Goal: Check status: Check status

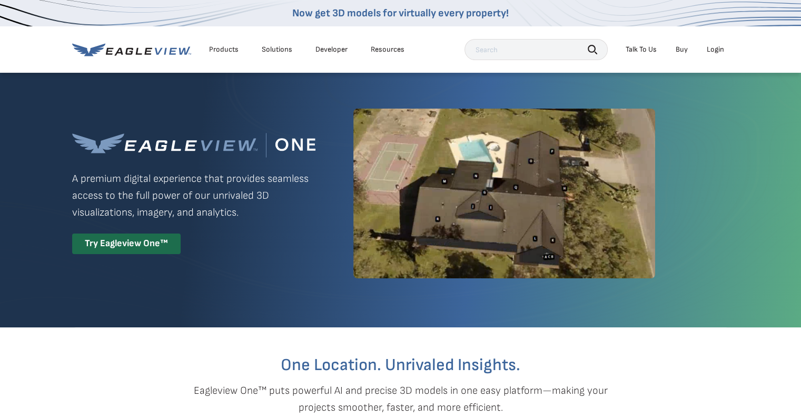
click at [717, 51] on div "Login" at bounding box center [715, 49] width 17 height 9
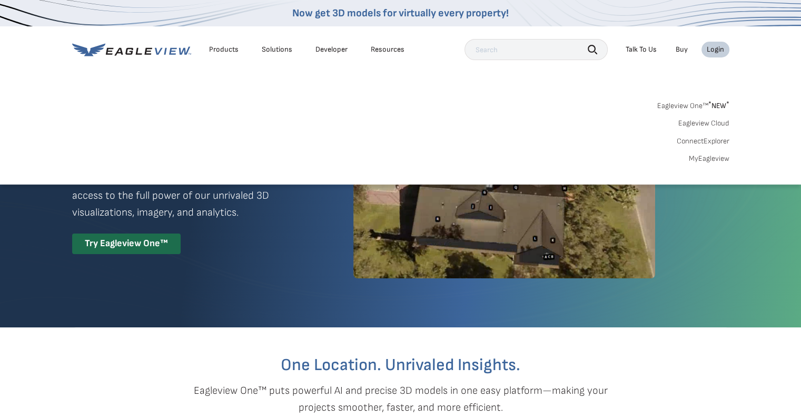
click at [709, 125] on link "Eagleview Cloud" at bounding box center [703, 122] width 51 height 9
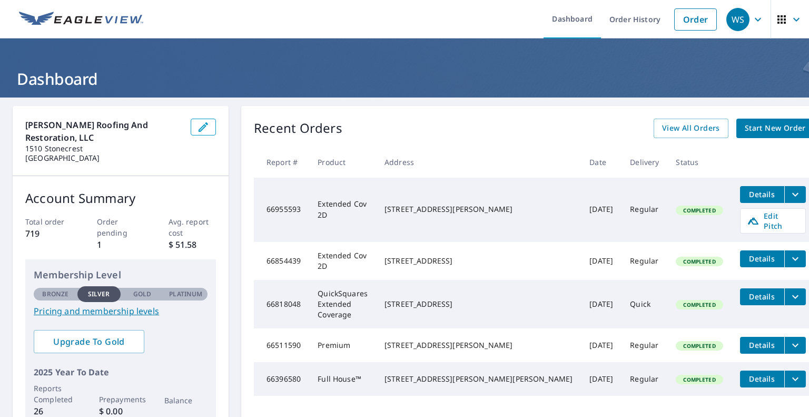
click at [562, 78] on h1 "Dashboard" at bounding box center [405, 79] width 784 height 22
click at [662, 126] on span "View All Orders" at bounding box center [691, 128] width 58 height 13
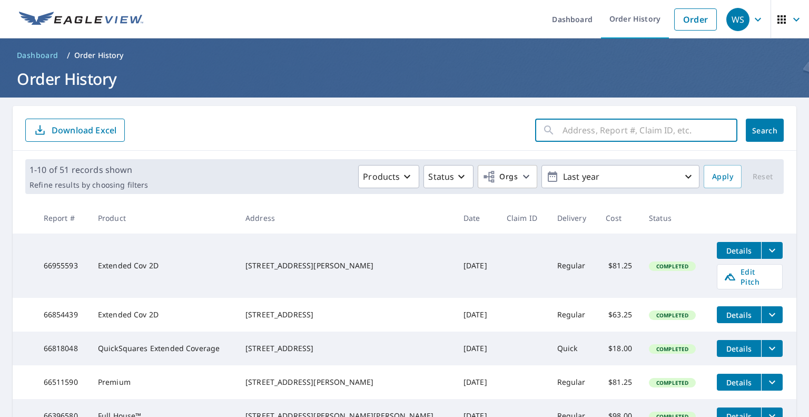
click at [606, 128] on input "text" at bounding box center [649, 129] width 175 height 29
type input "319"
click button "Search" at bounding box center [765, 129] width 38 height 23
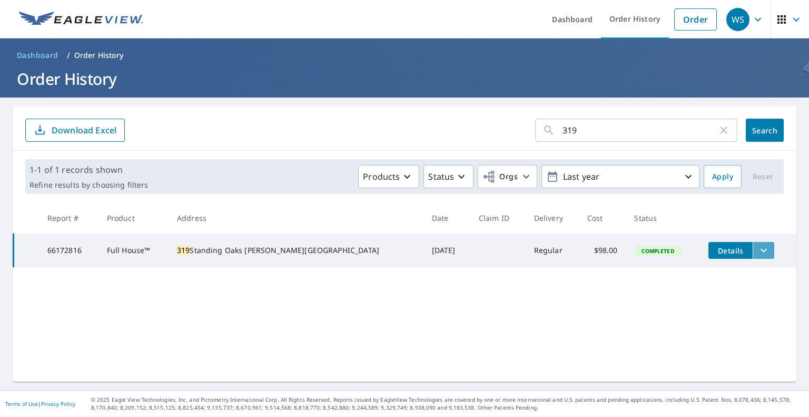
click at [757, 252] on icon "filesDropdownBtn-66172816" at bounding box center [763, 250] width 13 height 13
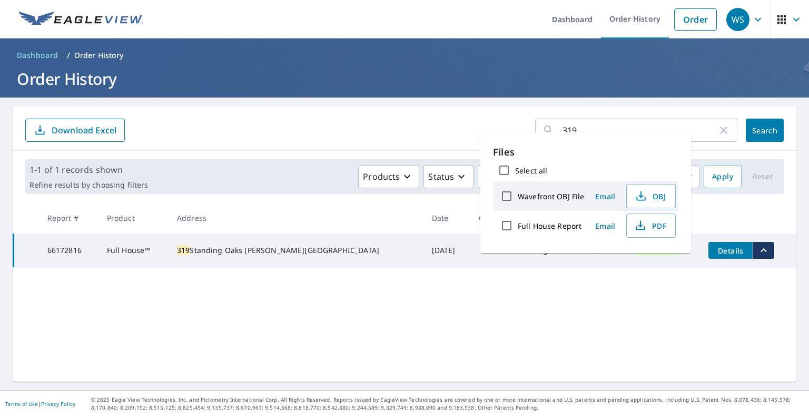
click at [508, 233] on input "Full House Report" at bounding box center [507, 225] width 22 height 22
checkbox input "true"
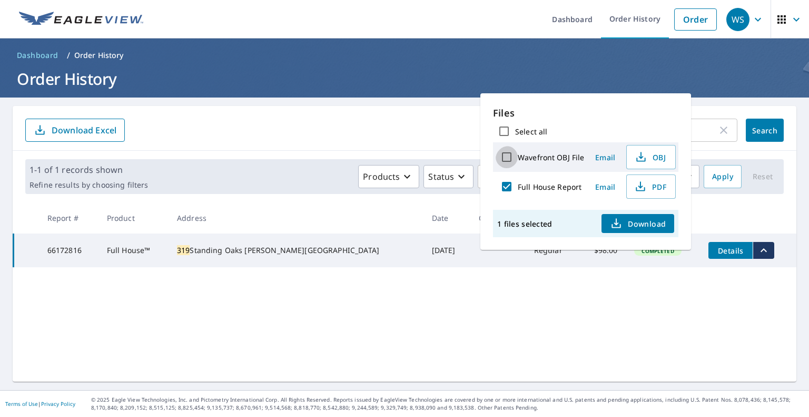
click at [507, 157] on input "Wavefront OBJ File" at bounding box center [507, 157] width 22 height 22
checkbox input "true"
click at [508, 162] on input "Wavefront OBJ File" at bounding box center [507, 157] width 22 height 22
checkbox input "false"
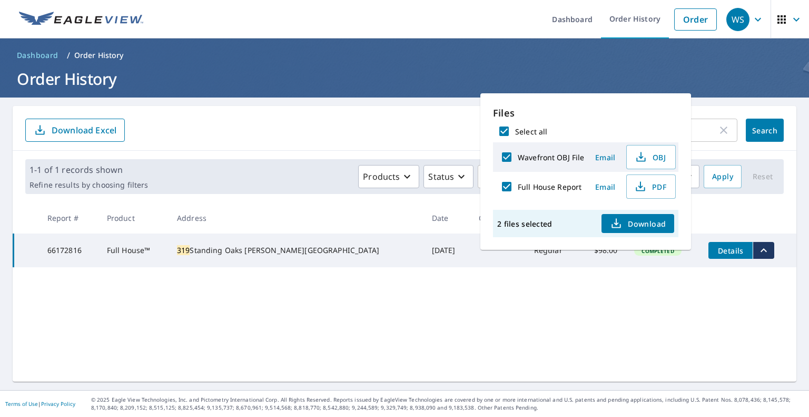
checkbox input "false"
click at [622, 230] on icon "button" at bounding box center [616, 223] width 13 height 13
